Goal: Task Accomplishment & Management: Use online tool/utility

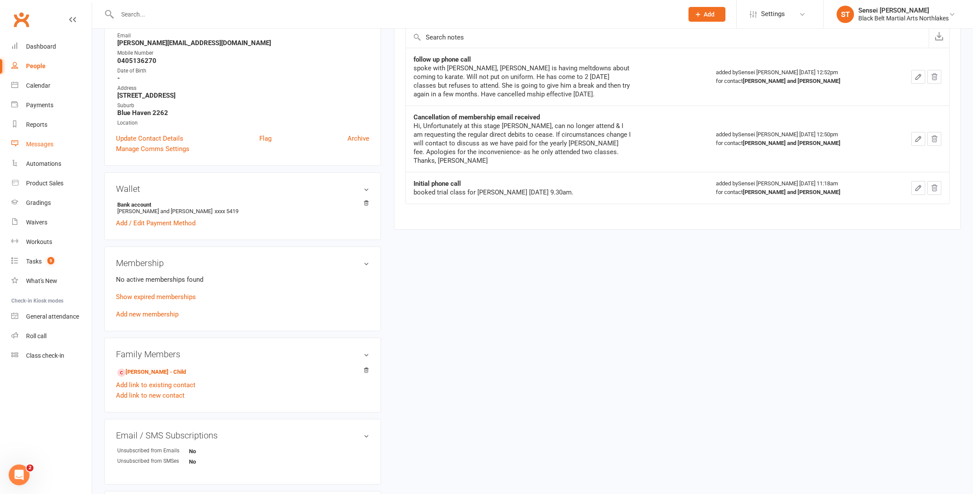
click at [37, 146] on div "Messages" at bounding box center [39, 144] width 27 height 7
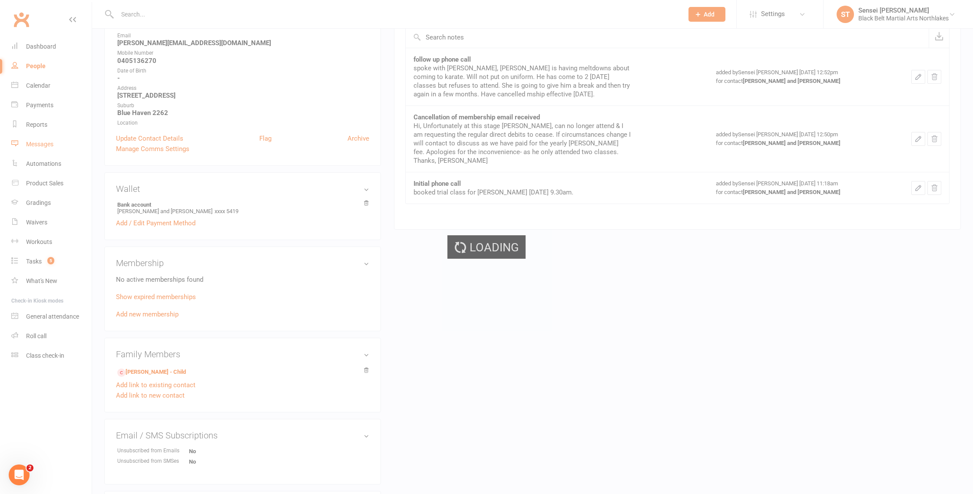
scroll to position [137, 0]
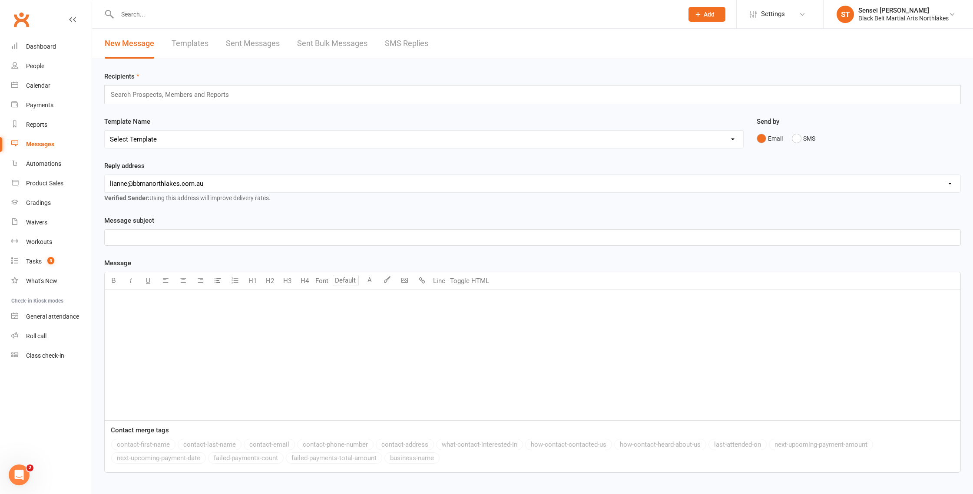
click at [191, 45] on link "Templates" at bounding box center [190, 44] width 37 height 30
select select "100"
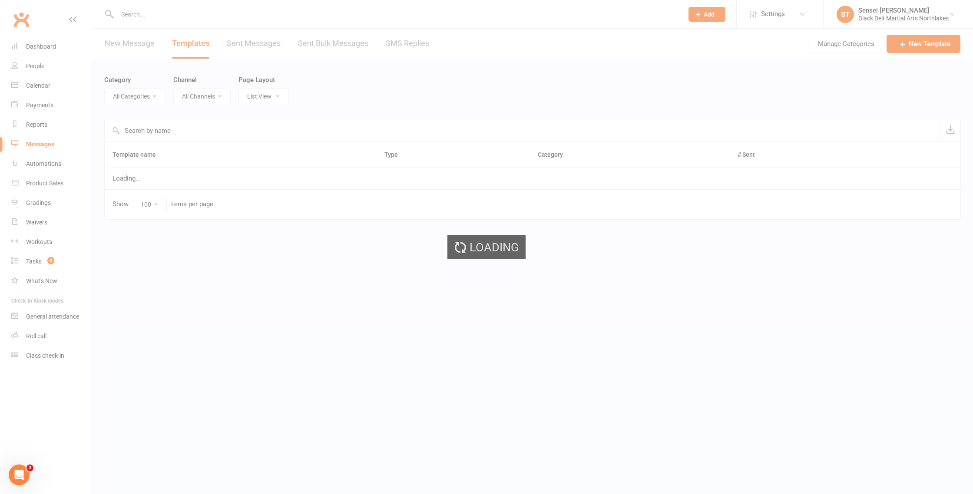
select select "12874"
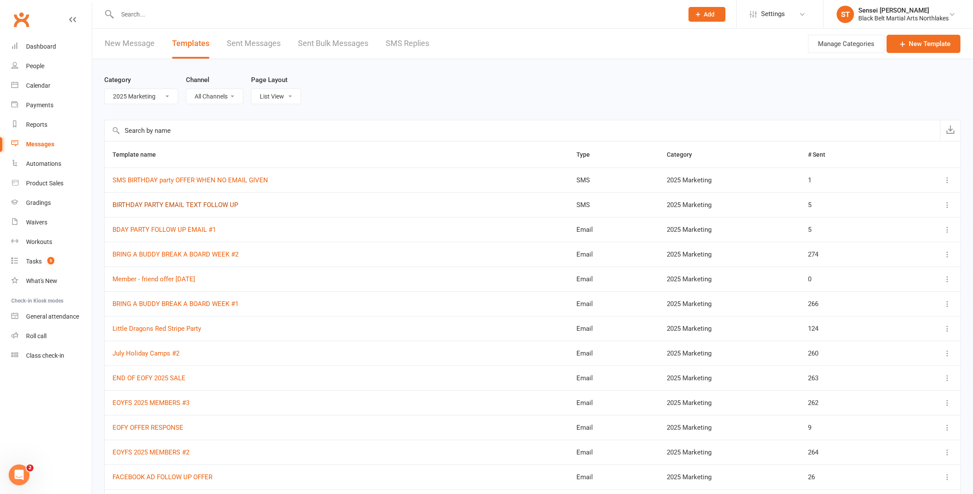
click at [143, 203] on link "BIRTHDAY PARTY EMAIL TEXT FOLLOW UP" at bounding box center [176, 205] width 126 height 8
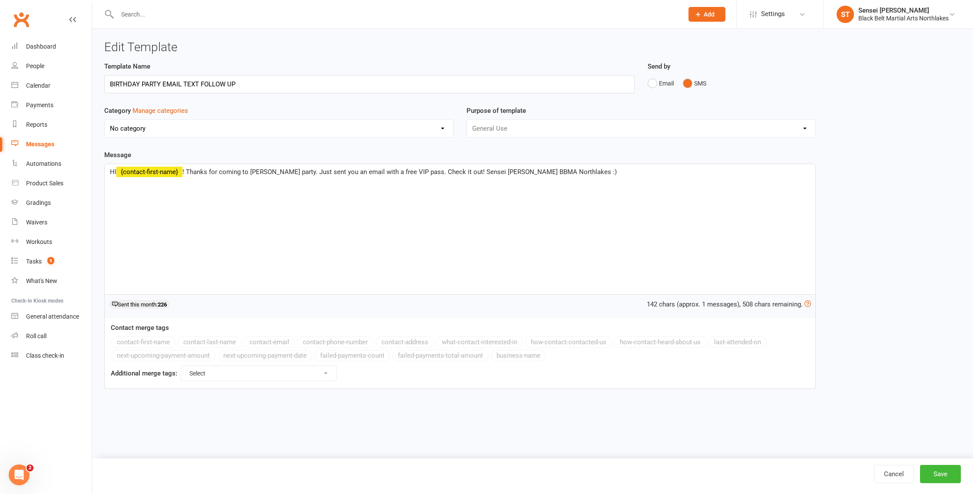
select select "12874"
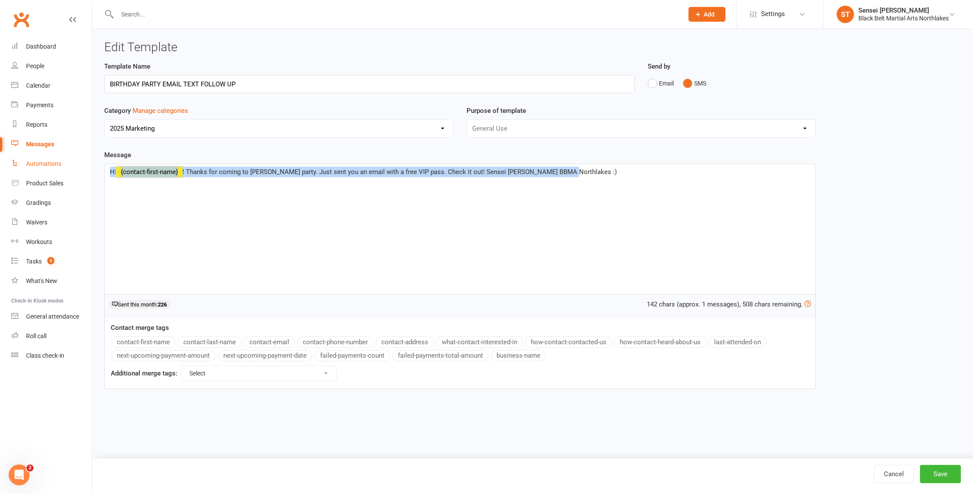
drag, startPoint x: 566, startPoint y: 171, endPoint x: 91, endPoint y: 168, distance: 474.9
click at [92, 168] on ui-view "Prospect Member Non-attending contact Class / event Appointment Grading event T…" at bounding box center [486, 205] width 973 height 406
copy p "HI ﻿ {contact-first-name} ! Thanks for coming to [PERSON_NAME] party. Just sent…"
select select "100"
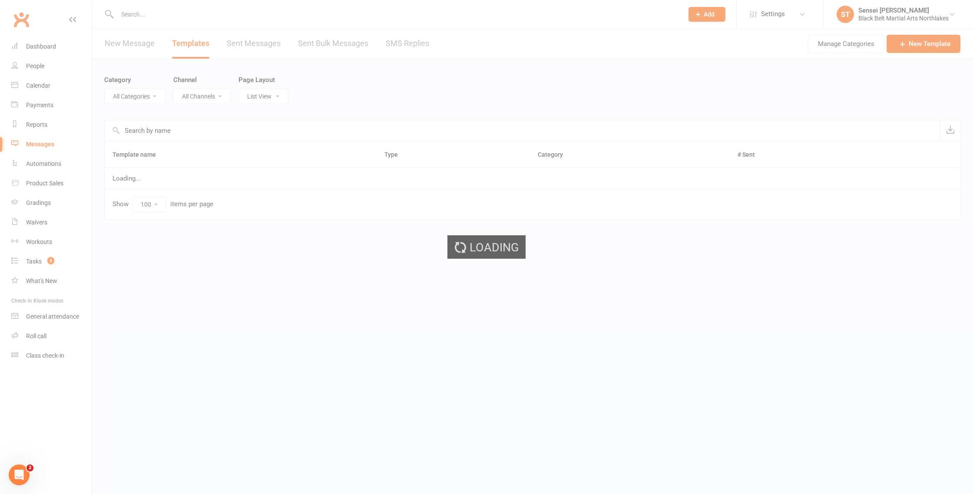
select select "12874"
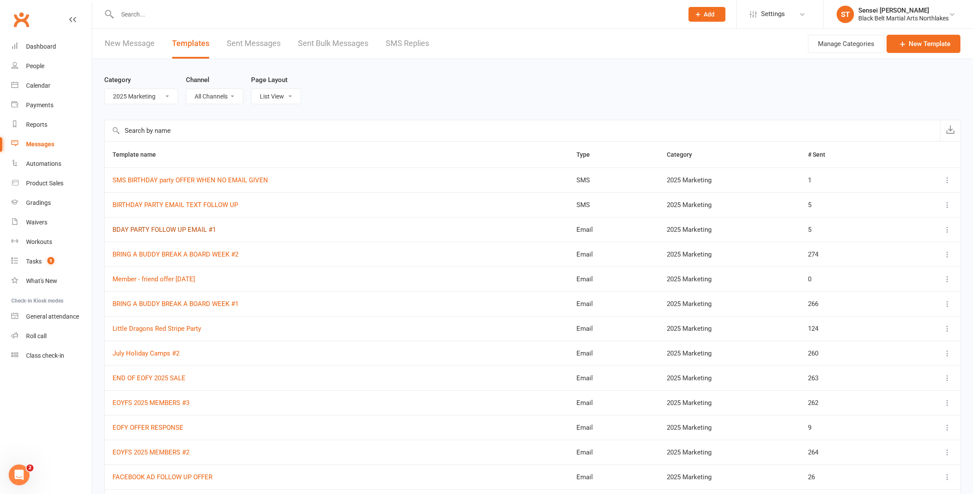
click at [168, 228] on link "BDAY PARTY FOLLOW UP EMAIL #1" at bounding box center [164, 230] width 103 height 8
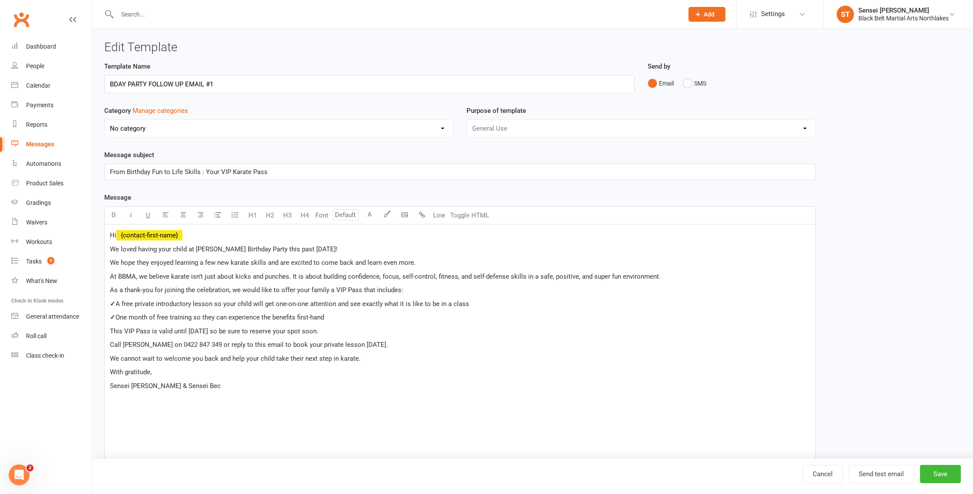
select select "12874"
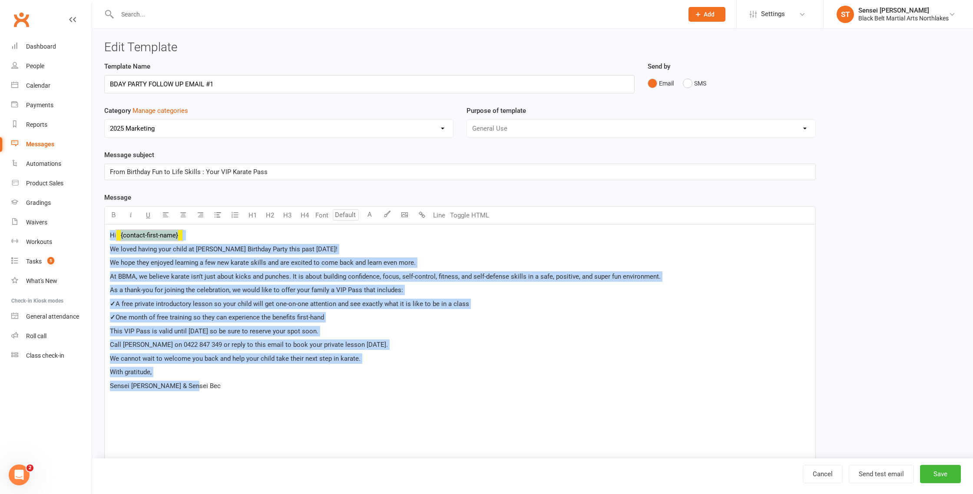
drag, startPoint x: 180, startPoint y: 368, endPoint x: 101, endPoint y: 222, distance: 166.2
click at [102, 222] on div "Template Name BDAY PARTY FOLLOW UP EMAIL #1 Send by Email SMS Category Manage c…" at bounding box center [460, 410] width 725 height 698
copy div "Lo ﻿ {ipsumdo-sitam-cons} Ad elits doeius temp incid ut Labo’e Dolorema Aliqu e…"
